Goal: Information Seeking & Learning: Check status

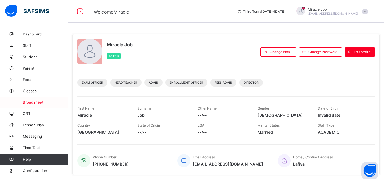
click at [35, 99] on link "Broadsheet" at bounding box center [34, 102] width 68 height 11
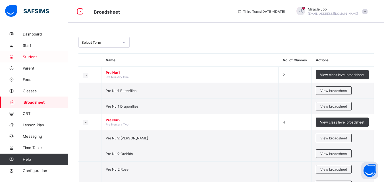
click at [42, 57] on span "Student" at bounding box center [46, 57] width 46 height 5
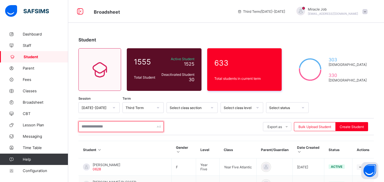
click at [99, 124] on input "text" at bounding box center [121, 126] width 85 height 11
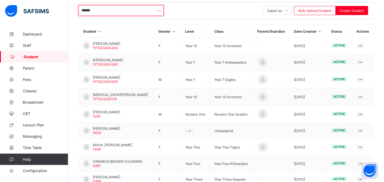
scroll to position [171, 0]
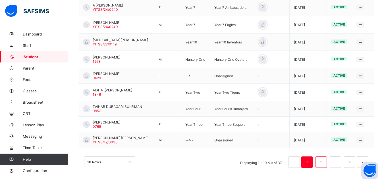
click at [324, 162] on link "2" at bounding box center [321, 162] width 5 height 7
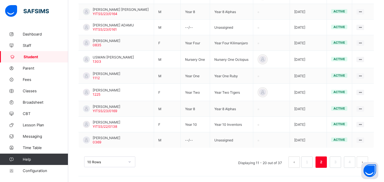
scroll to position [53, 0]
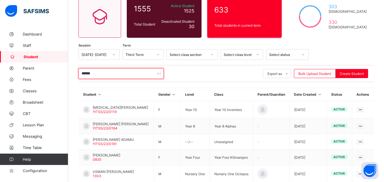
drag, startPoint x: 106, startPoint y: 73, endPoint x: 46, endPoint y: 61, distance: 60.9
click at [46, 61] on div "Broadsheet Third Term / 2024-2025 Miracle Job jobmiracle080@gmail.com Dashboard…" at bounding box center [192, 122] width 384 height 350
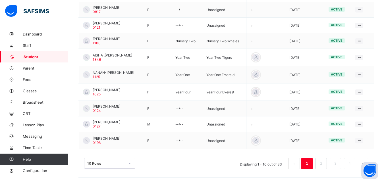
scroll to position [171, 0]
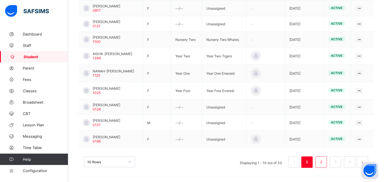
click at [327, 165] on li "2" at bounding box center [321, 162] width 11 height 11
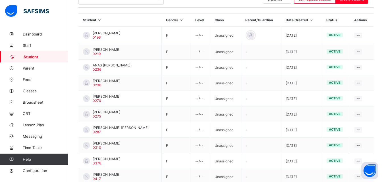
scroll to position [164, 0]
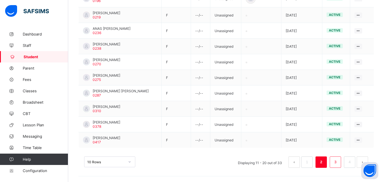
click at [338, 165] on link "3" at bounding box center [335, 162] width 5 height 7
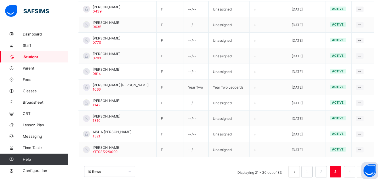
scroll to position [163, 0]
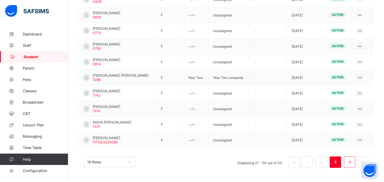
click at [352, 161] on link "4" at bounding box center [349, 162] width 5 height 7
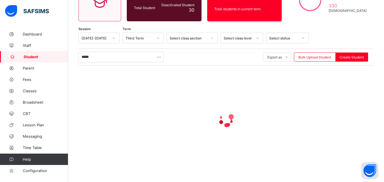
scroll to position [57, 0]
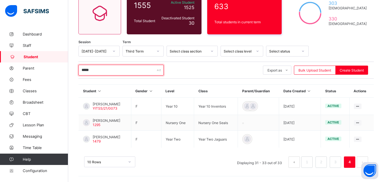
drag, startPoint x: 105, startPoint y: 72, endPoint x: 67, endPoint y: 66, distance: 38.9
click at [67, 66] on div "Broadsheet Third Term / 2024-2025 Miracle Job jobmiracle080@gmail.com Dashboard…" at bounding box center [192, 62] width 384 height 239
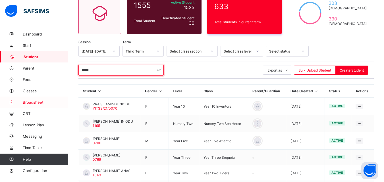
type input "*****"
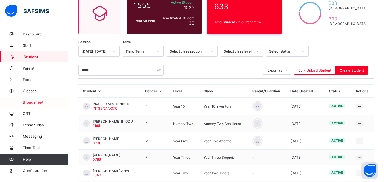
click at [40, 100] on link "Broadsheet" at bounding box center [34, 102] width 68 height 11
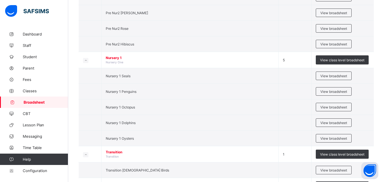
scroll to position [143, 0]
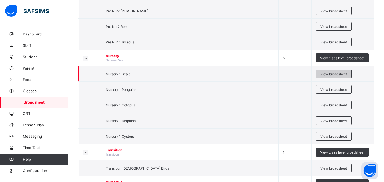
click at [335, 74] on span "View broadsheet" at bounding box center [334, 74] width 27 height 4
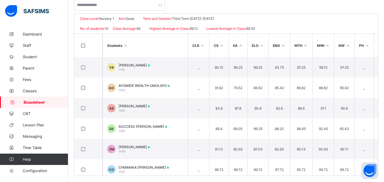
scroll to position [125, 0]
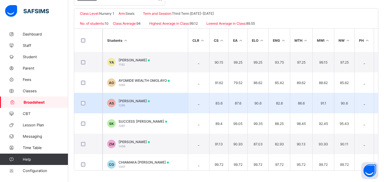
click at [149, 108] on td "AS AISHA AHMED SULEIMAN 1295" at bounding box center [145, 103] width 85 height 20
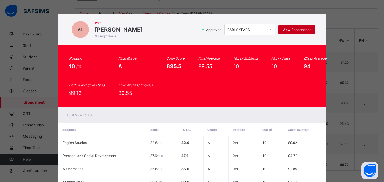
click at [298, 29] on span "View Reportsheet" at bounding box center [297, 30] width 28 height 4
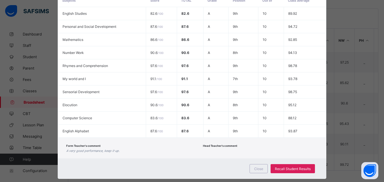
scroll to position [129, 0]
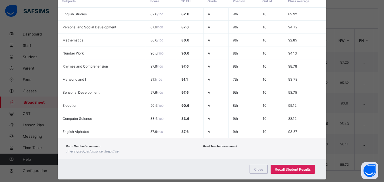
click at [258, 164] on div "Close Recall Student Results" at bounding box center [192, 169] width 269 height 20
click at [255, 168] on span "Close" at bounding box center [258, 170] width 9 height 4
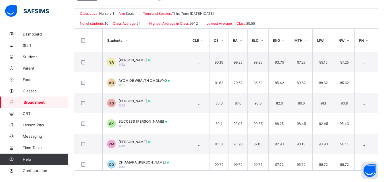
scroll to position [0, 0]
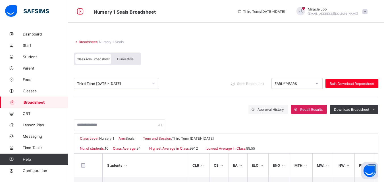
click at [49, 102] on span "Broadsheet" at bounding box center [46, 102] width 45 height 5
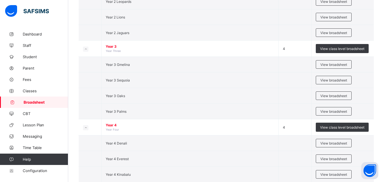
scroll to position [561, 0]
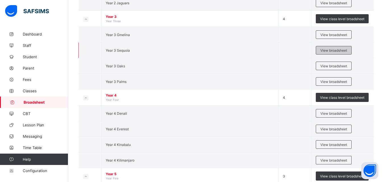
click at [333, 52] on span "View broadsheet" at bounding box center [334, 50] width 27 height 4
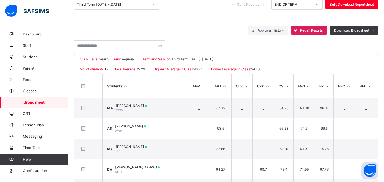
scroll to position [125, 0]
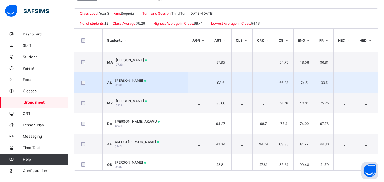
click at [161, 81] on td "AS AMINA SULEIMAN 0769" at bounding box center [145, 83] width 85 height 20
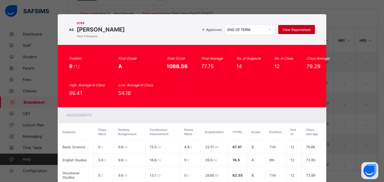
click at [295, 30] on span "View Reportsheet" at bounding box center [297, 30] width 28 height 4
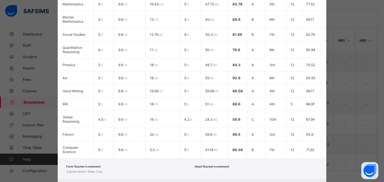
scroll to position [218, 0]
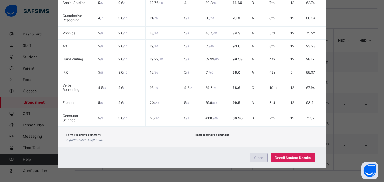
click at [260, 157] on span "Close" at bounding box center [258, 158] width 9 height 4
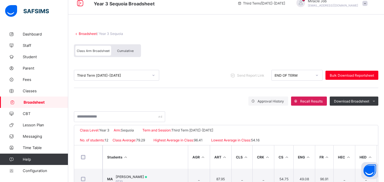
scroll to position [0, 0]
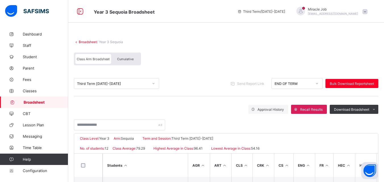
click at [44, 101] on span "Broadsheet" at bounding box center [46, 102] width 45 height 5
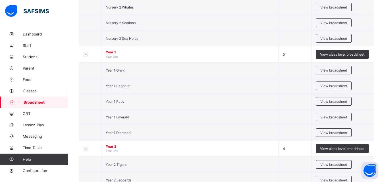
scroll to position [350, 0]
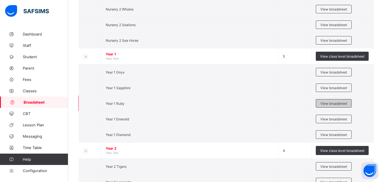
click at [335, 105] on span "View broadsheet" at bounding box center [334, 104] width 27 height 4
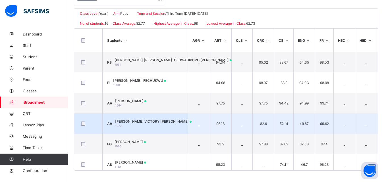
click at [177, 118] on td "AA ABDUL LIMIDE VICTORY ADAMU ABIDEMI 1072" at bounding box center [145, 124] width 85 height 20
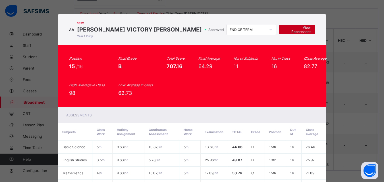
click at [295, 29] on span "View Reportsheet" at bounding box center [297, 29] width 27 height 9
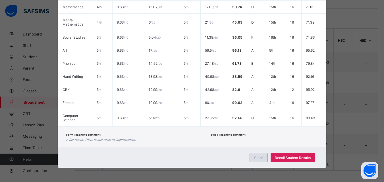
drag, startPoint x: 252, startPoint y: 150, endPoint x: 255, endPoint y: 157, distance: 6.9
click at [255, 157] on div "Close Recall Student Results" at bounding box center [192, 158] width 269 height 20
click at [255, 157] on span "Close" at bounding box center [258, 158] width 9 height 4
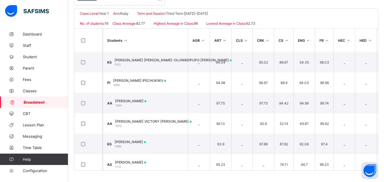
scroll to position [0, 0]
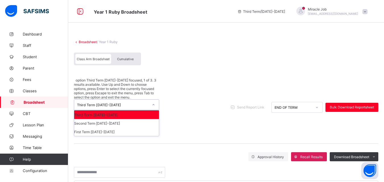
click at [139, 100] on div "Third Term 2024-2025" at bounding box center [111, 105] width 74 height 10
click at [119, 119] on div "Second Term 2024-2025" at bounding box center [116, 123] width 85 height 9
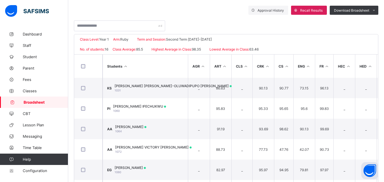
scroll to position [125, 0]
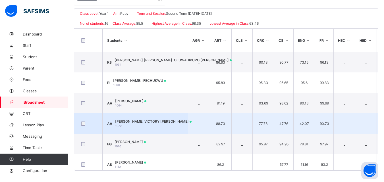
click at [187, 122] on span "ABDUL LIMIDE VICTORY ADAMU ABIDEMI" at bounding box center [153, 121] width 77 height 4
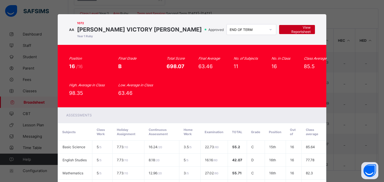
click at [295, 27] on span "View Reportsheet" at bounding box center [297, 29] width 27 height 9
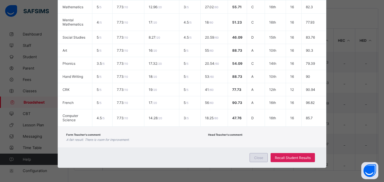
click at [263, 156] on span "Close" at bounding box center [258, 158] width 9 height 4
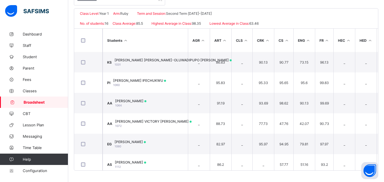
scroll to position [8, 0]
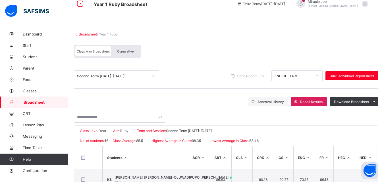
click at [107, 79] on div "Second Term 2024-2025" at bounding box center [111, 76] width 74 height 8
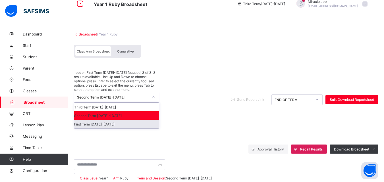
click at [98, 120] on div "First Term 2024-2025" at bounding box center [116, 124] width 85 height 9
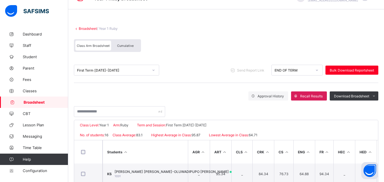
scroll to position [125, 0]
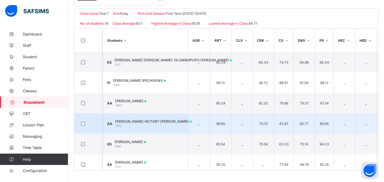
click at [160, 117] on td "AA ABDUL LIMIDE VICTORY ADAMU ABIDEMI 1072" at bounding box center [145, 124] width 85 height 20
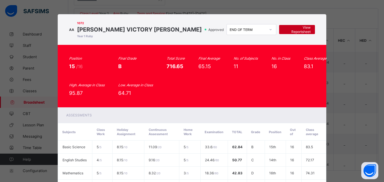
click at [286, 33] on span "View Reportsheet" at bounding box center [297, 29] width 27 height 9
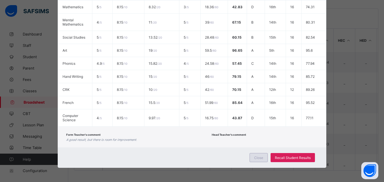
click at [259, 157] on span "Close" at bounding box center [258, 158] width 9 height 4
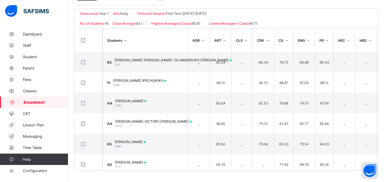
scroll to position [0, 0]
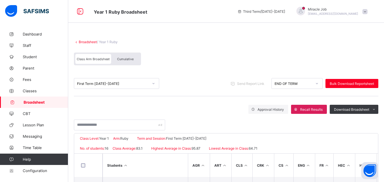
click at [85, 41] on link "Broadsheet" at bounding box center [88, 42] width 18 height 4
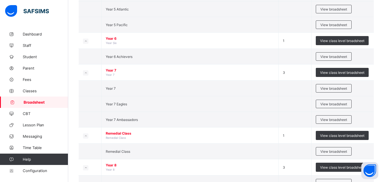
scroll to position [769, 0]
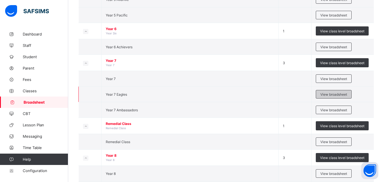
click at [327, 96] on span "View broadsheet" at bounding box center [334, 94] width 27 height 4
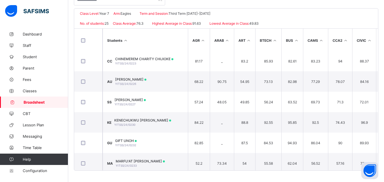
scroll to position [106, 0]
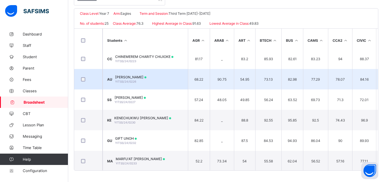
click at [150, 75] on td "AU AHMAD ADUDU UMAR YITSS/24/0226" at bounding box center [145, 79] width 85 height 20
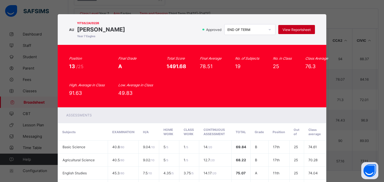
click at [290, 27] on div "View Reportsheet" at bounding box center [297, 29] width 37 height 9
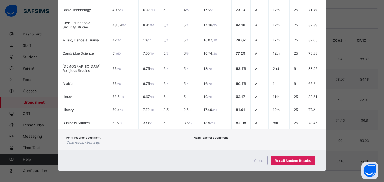
scroll to position [280, 0]
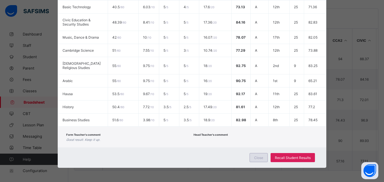
click at [257, 158] on span "Close" at bounding box center [258, 158] width 9 height 4
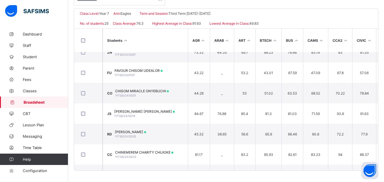
scroll to position [0, 0]
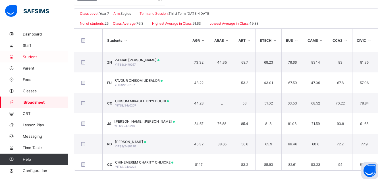
click at [40, 53] on link "Student" at bounding box center [34, 56] width 68 height 11
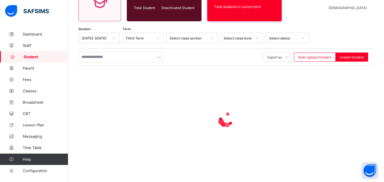
scroll to position [70, 0]
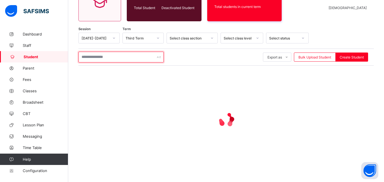
click at [106, 58] on input "text" at bounding box center [121, 57] width 85 height 11
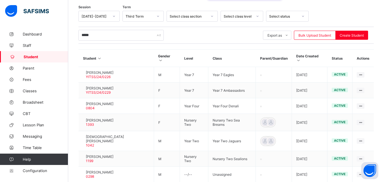
scroll to position [166, 0]
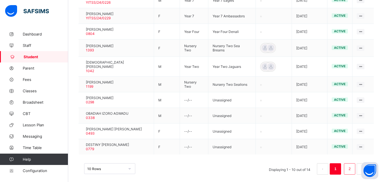
click at [352, 166] on link "2" at bounding box center [349, 169] width 5 height 7
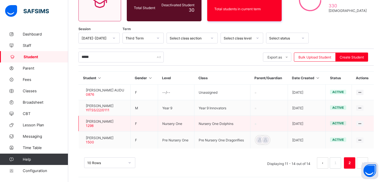
scroll to position [77, 0]
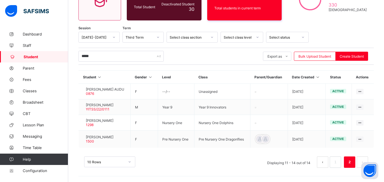
click at [326, 160] on button "prev page" at bounding box center [322, 162] width 11 height 11
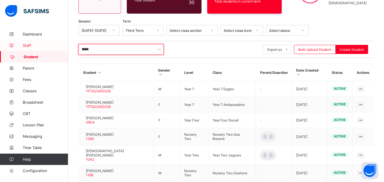
drag, startPoint x: 115, startPoint y: 48, endPoint x: 55, endPoint y: 46, distance: 60.0
click at [55, 46] on div "Year 7 Eagles Broadsheet Third Term / 2024-2025 Miracle Job jobmiracle080@gmail…" at bounding box center [192, 100] width 384 height 355
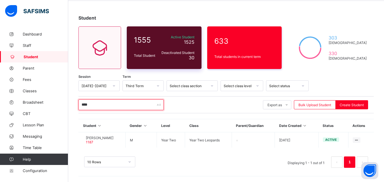
scroll to position [22, 0]
type input "****"
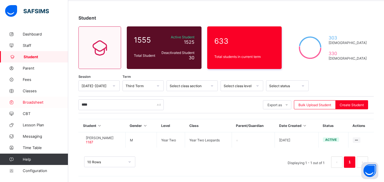
click at [38, 103] on span "Broadsheet" at bounding box center [46, 102] width 46 height 5
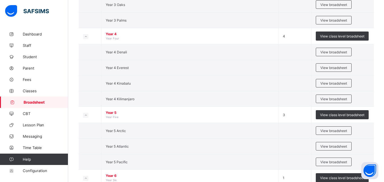
scroll to position [620, 0]
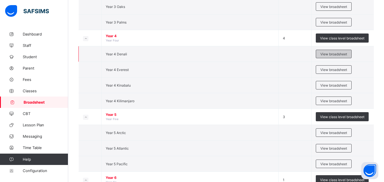
click at [331, 52] on span "View broadsheet" at bounding box center [334, 54] width 27 height 4
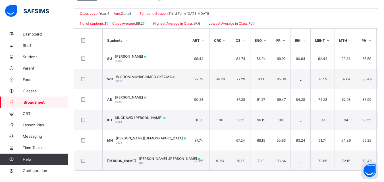
scroll to position [109, 0]
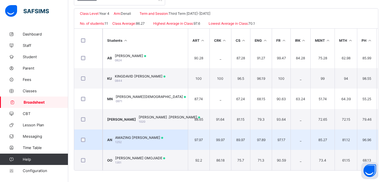
click at [155, 139] on div "AMAZING MUNACHIMSO NELSON-OGBONNA 1252" at bounding box center [139, 140] width 48 height 9
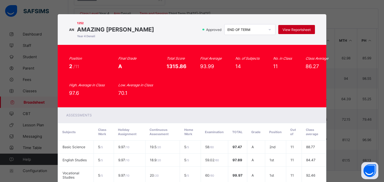
click at [290, 32] on span "View Reportsheet" at bounding box center [297, 30] width 28 height 4
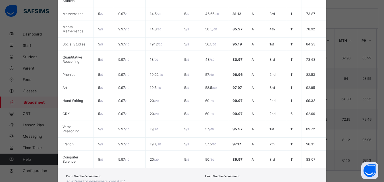
scroll to position [225, 0]
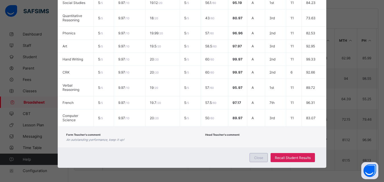
click at [258, 155] on div "Close" at bounding box center [259, 157] width 18 height 9
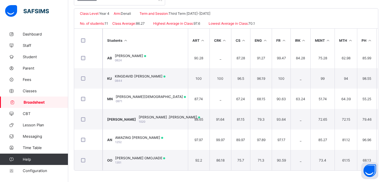
click at [50, 105] on link "Broadsheet" at bounding box center [34, 102] width 68 height 11
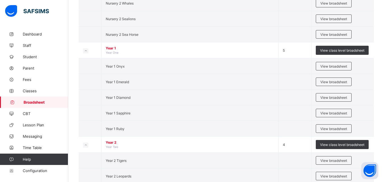
scroll to position [398, 0]
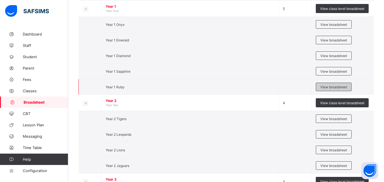
click at [331, 84] on div "View broadsheet" at bounding box center [334, 87] width 36 height 9
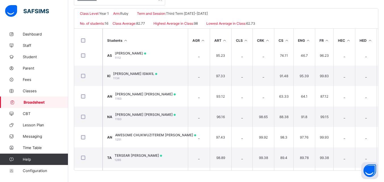
scroll to position [112, 0]
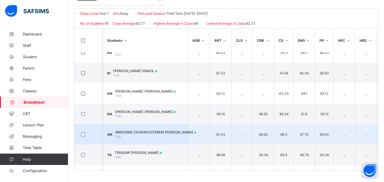
click at [176, 133] on span "AWESOME CHUKWUZITEREM NELSON-OGBONNA" at bounding box center [155, 132] width 81 height 4
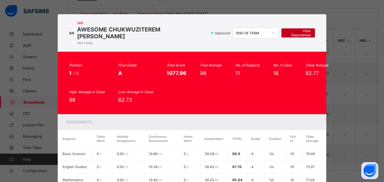
click at [294, 31] on span "View Reportsheet" at bounding box center [298, 33] width 25 height 9
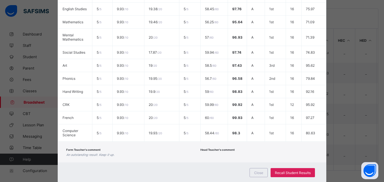
scroll to position [173, 0]
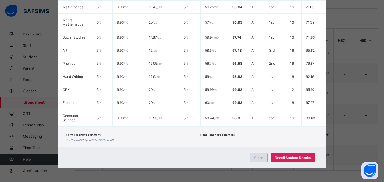
click at [263, 158] on span "Close" at bounding box center [258, 158] width 9 height 4
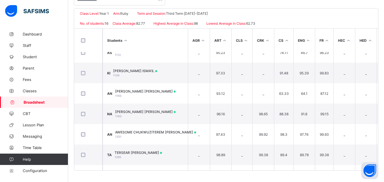
click at [55, 102] on span "Broadsheet" at bounding box center [46, 102] width 45 height 5
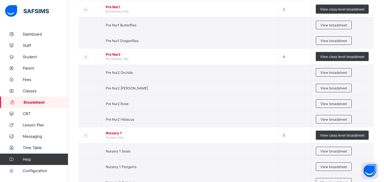
scroll to position [70, 0]
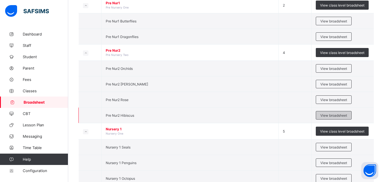
click at [332, 116] on span "View broadsheet" at bounding box center [334, 116] width 27 height 4
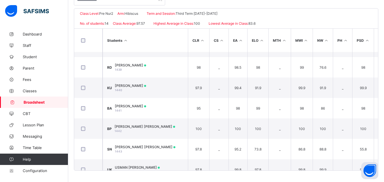
scroll to position [151, 0]
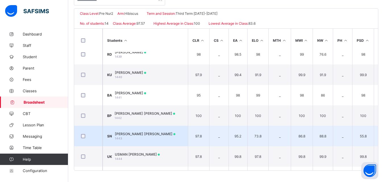
click at [177, 131] on td "SN SHINE NELSON-OGBONNA NELSON-OGBONNA 1443" at bounding box center [145, 136] width 85 height 20
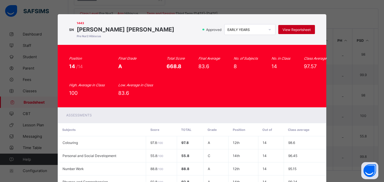
click at [306, 30] on span "View Reportsheet" at bounding box center [297, 30] width 28 height 4
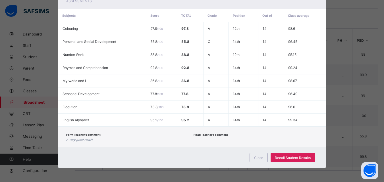
scroll to position [121, 0]
click at [255, 157] on span "Close" at bounding box center [258, 158] width 9 height 4
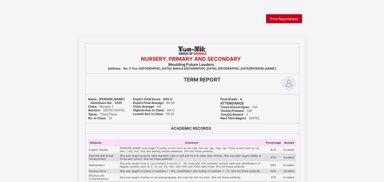
click at [285, 21] on span "Print Reportsheet" at bounding box center [285, 19] width 28 height 4
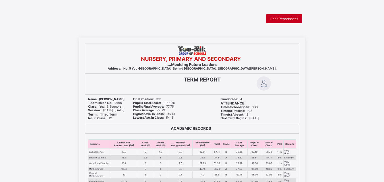
click at [287, 17] on span "Print Reportsheet" at bounding box center [285, 19] width 28 height 4
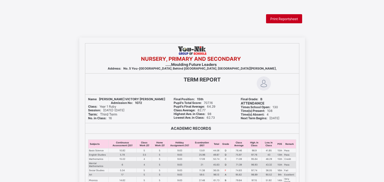
click at [283, 16] on div "Print Reportsheet" at bounding box center [284, 18] width 36 height 9
click at [279, 18] on span "Print Reportsheet" at bounding box center [285, 19] width 28 height 4
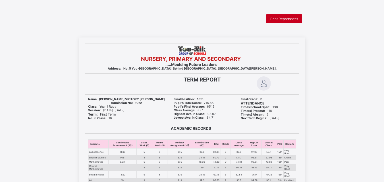
click at [291, 21] on div "Print Reportsheet" at bounding box center [284, 18] width 36 height 9
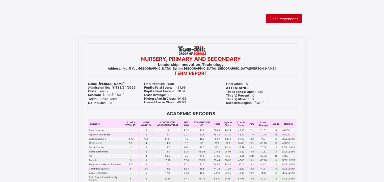
click at [277, 16] on div "Print Reportsheet" at bounding box center [284, 18] width 36 height 9
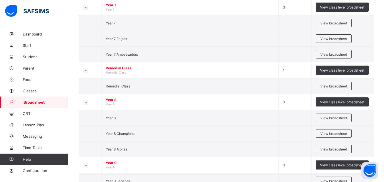
scroll to position [823, 0]
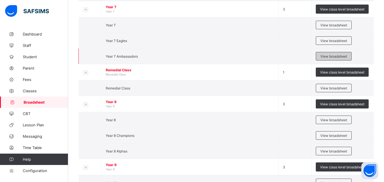
click at [334, 57] on span "View broadsheet" at bounding box center [334, 56] width 27 height 4
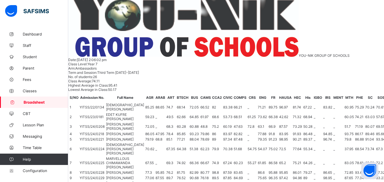
scroll to position [98, 0]
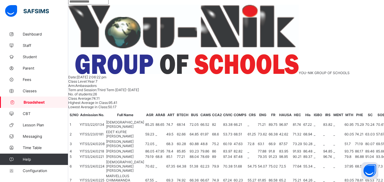
scroll to position [0, 0]
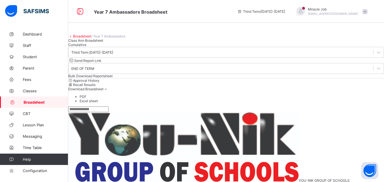
click at [91, 38] on link "Broadsheet" at bounding box center [82, 36] width 18 height 4
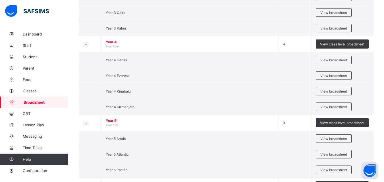
scroll to position [622, 0]
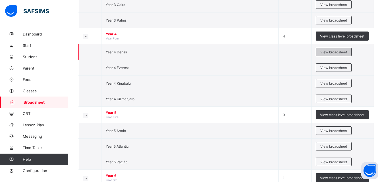
click at [328, 55] on div "View broadsheet" at bounding box center [334, 52] width 36 height 9
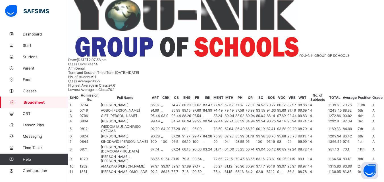
scroll to position [19, 0]
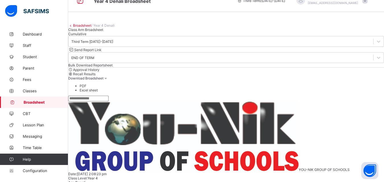
scroll to position [1, 0]
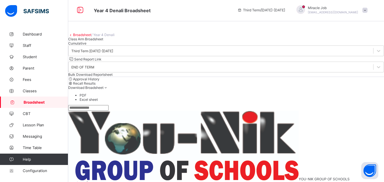
click at [91, 37] on link "Broadsheet" at bounding box center [82, 35] width 18 height 4
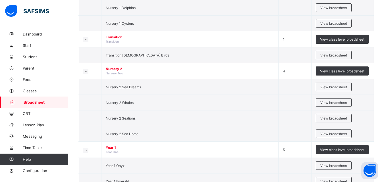
scroll to position [272, 0]
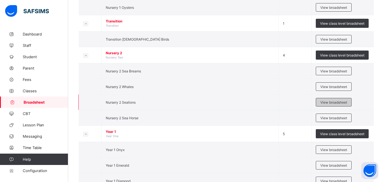
click at [328, 101] on span "View broadsheet" at bounding box center [334, 102] width 27 height 4
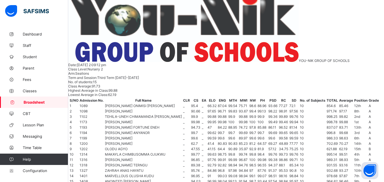
scroll to position [92, 0]
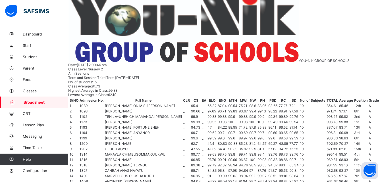
scroll to position [0, 0]
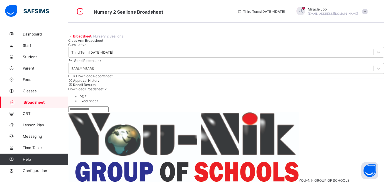
click at [91, 38] on link "Broadsheet" at bounding box center [82, 36] width 18 height 4
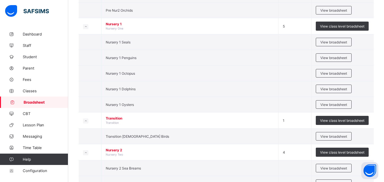
scroll to position [207, 0]
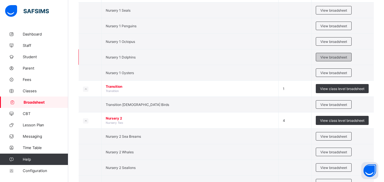
click at [336, 57] on span "View broadsheet" at bounding box center [334, 57] width 27 height 4
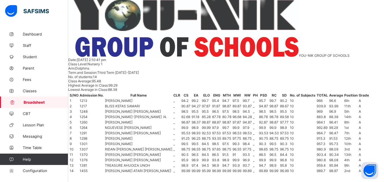
scroll to position [163, 0]
click at [381, 112] on div "Broadsheet / Nursery 1 Dolphins Class Arm Broadsheet Cumulative Third Term 2024…" at bounding box center [226, 175] width 316 height 545
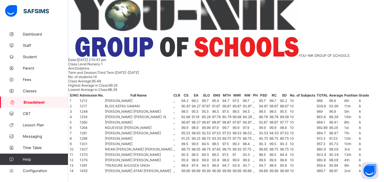
scroll to position [127, 0]
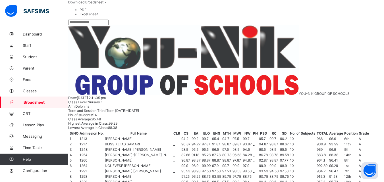
scroll to position [0, 0]
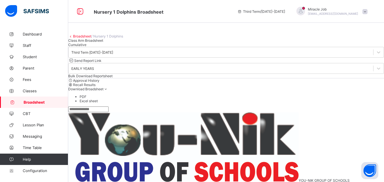
click at [89, 38] on link "Broadsheet" at bounding box center [82, 36] width 18 height 4
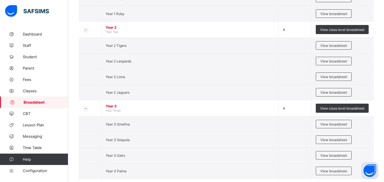
scroll to position [473, 0]
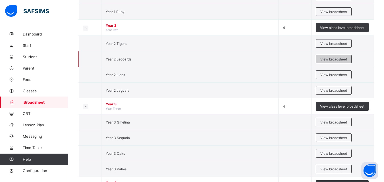
click at [329, 63] on div "View broadsheet" at bounding box center [334, 59] width 36 height 9
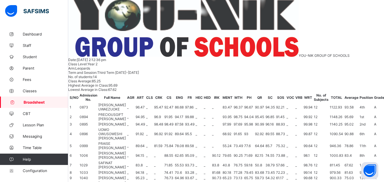
scroll to position [170, 0]
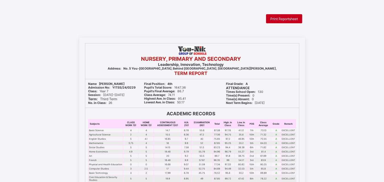
click at [272, 17] on span "Print Reportsheet" at bounding box center [285, 19] width 28 height 4
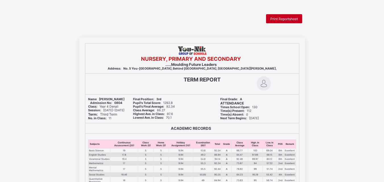
click at [275, 21] on div "Print Reportsheet" at bounding box center [284, 18] width 36 height 9
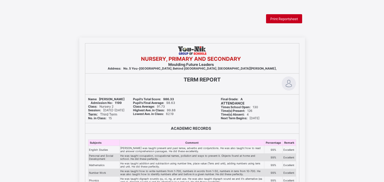
click at [277, 22] on div "Print Reportsheet" at bounding box center [284, 18] width 36 height 9
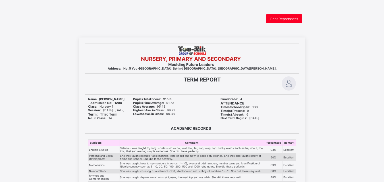
click at [287, 14] on html "Print Reportsheet NURSERY, PRIMARY AND SECONDARY Moulding Future Leaders Addres…" at bounding box center [192, 184] width 384 height 368
click at [284, 18] on span "Print Reportsheet" at bounding box center [285, 19] width 28 height 4
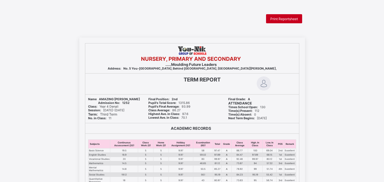
click at [276, 18] on span "Print Reportsheet" at bounding box center [285, 19] width 28 height 4
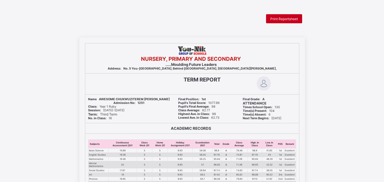
click at [275, 19] on span "Print Reportsheet" at bounding box center [285, 19] width 28 height 4
